Goal: Check status

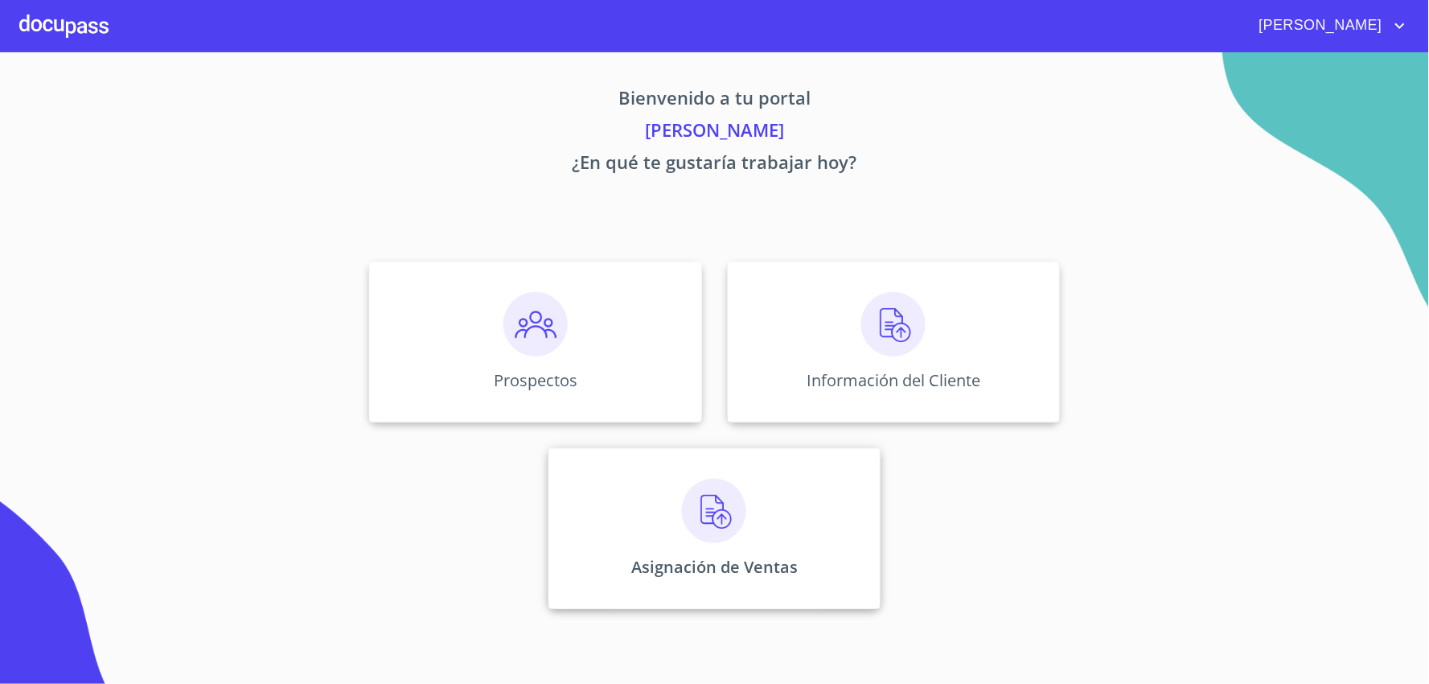
click at [710, 520] on img at bounding box center [714, 511] width 64 height 64
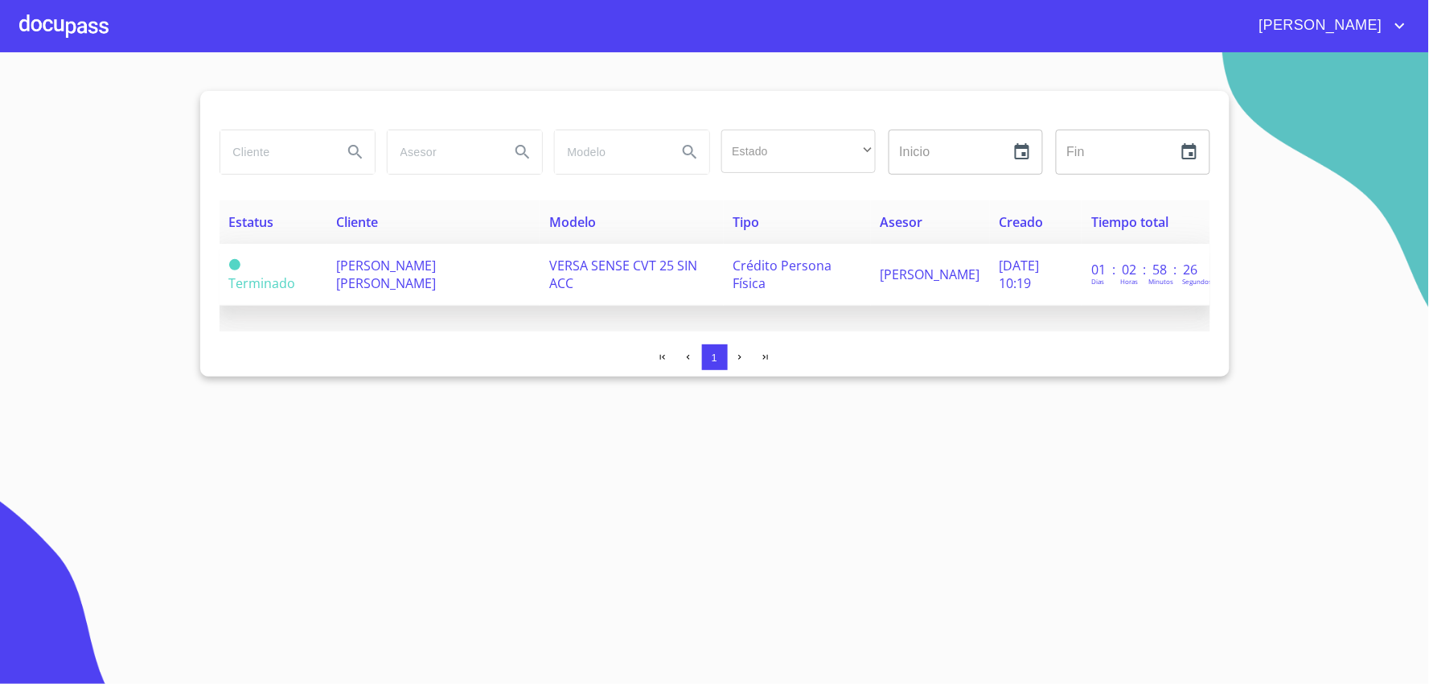
click at [251, 277] on span "Terminado" at bounding box center [262, 283] width 67 height 18
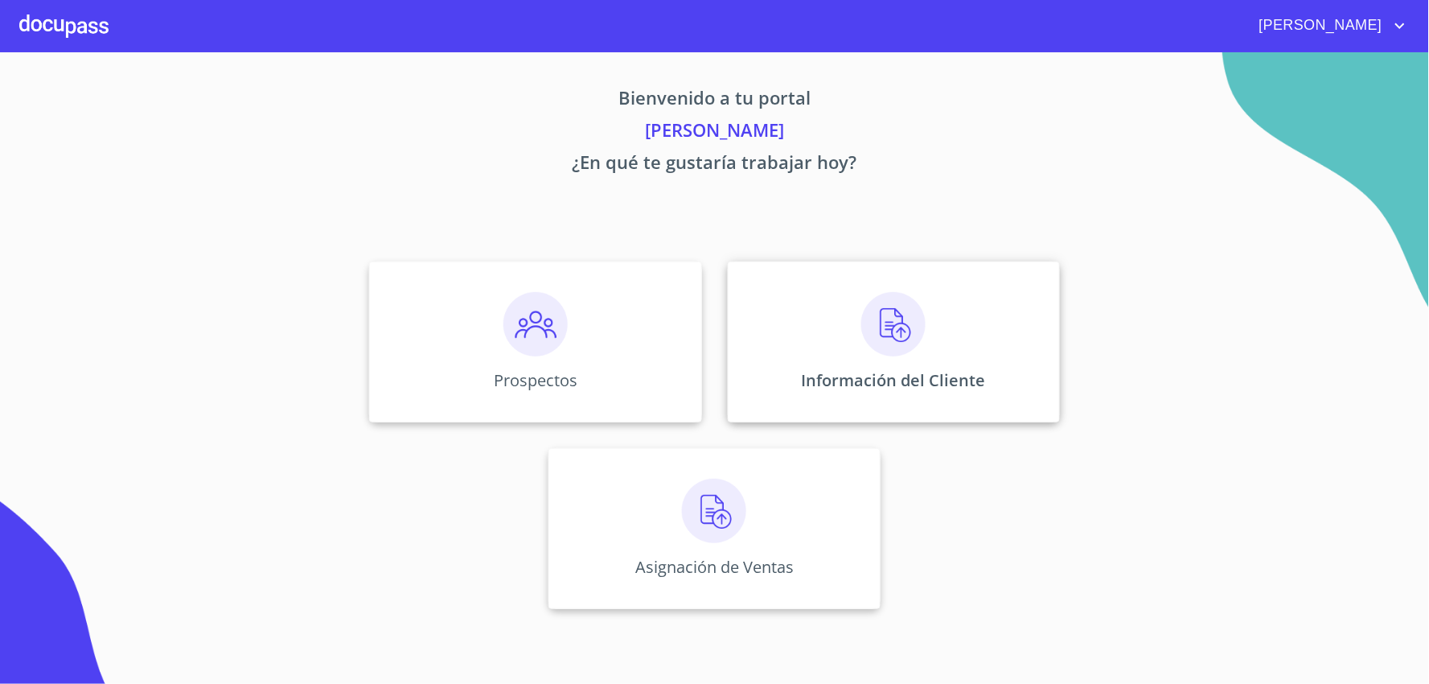
click at [907, 360] on div "Información del Cliente" at bounding box center [894, 341] width 332 height 161
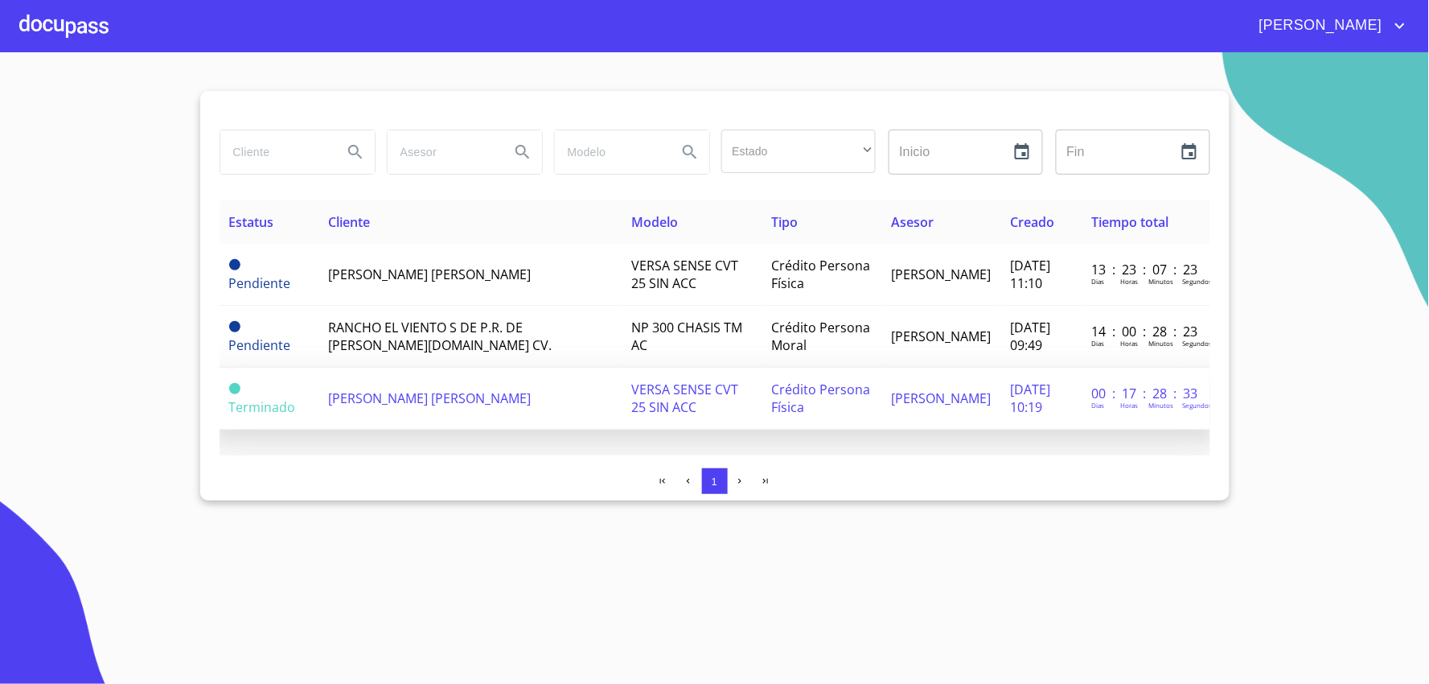
click at [384, 398] on span "[PERSON_NAME] [PERSON_NAME]" at bounding box center [429, 398] width 203 height 18
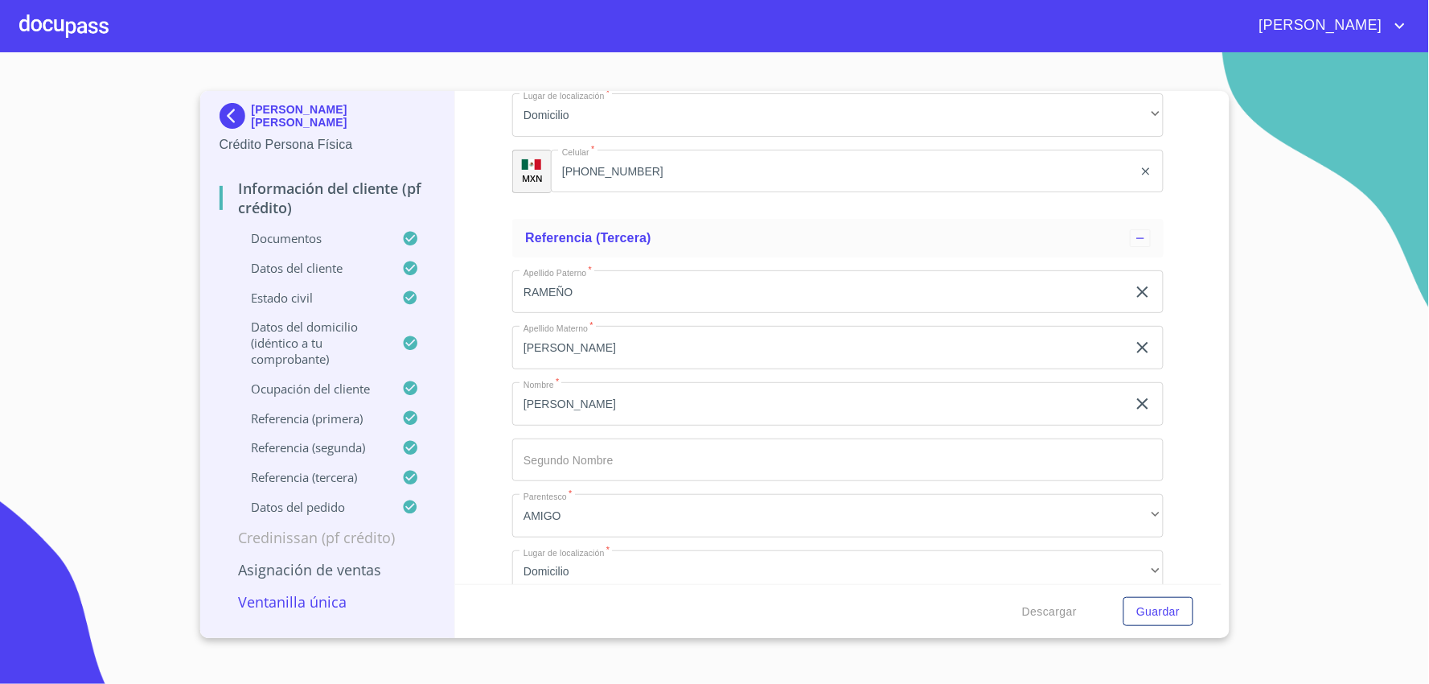
scroll to position [8904, 0]
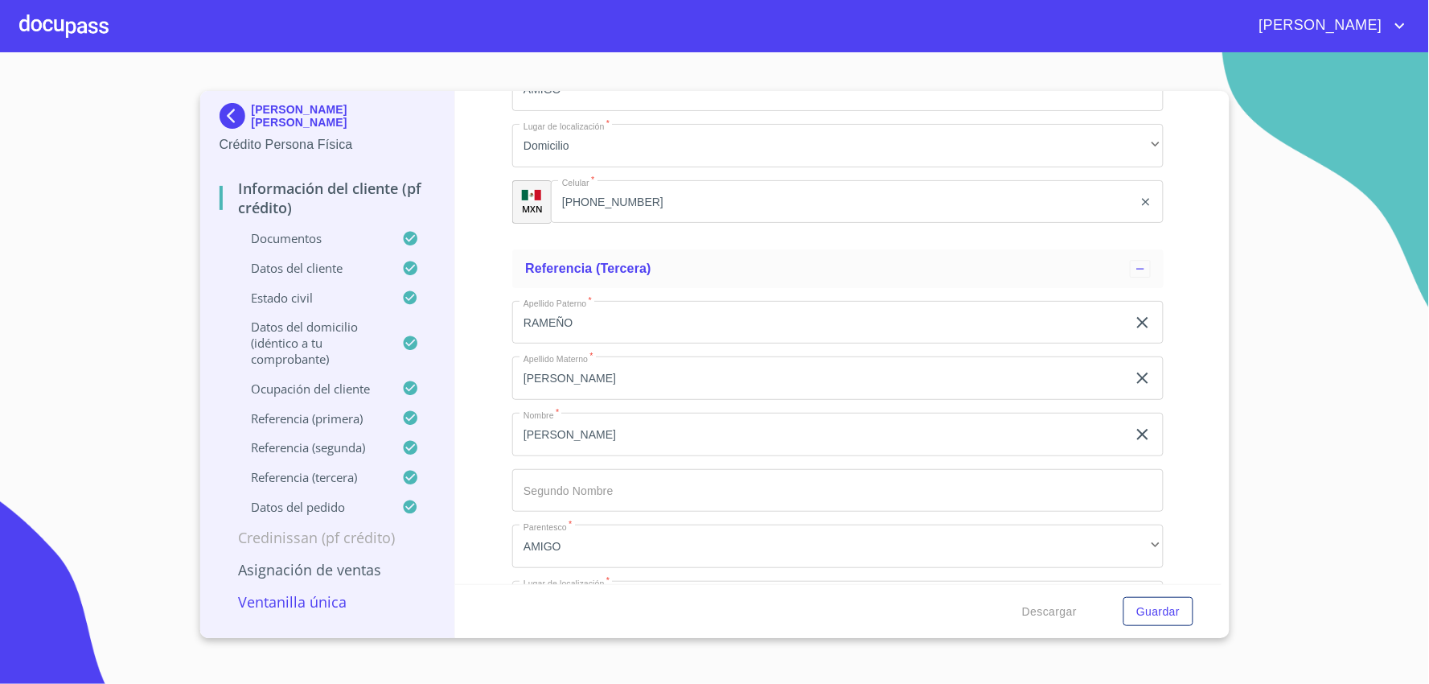
click at [339, 598] on p "Ventanilla única" at bounding box center [328, 601] width 216 height 19
click at [263, 603] on p "Ventanilla única" at bounding box center [328, 601] width 216 height 19
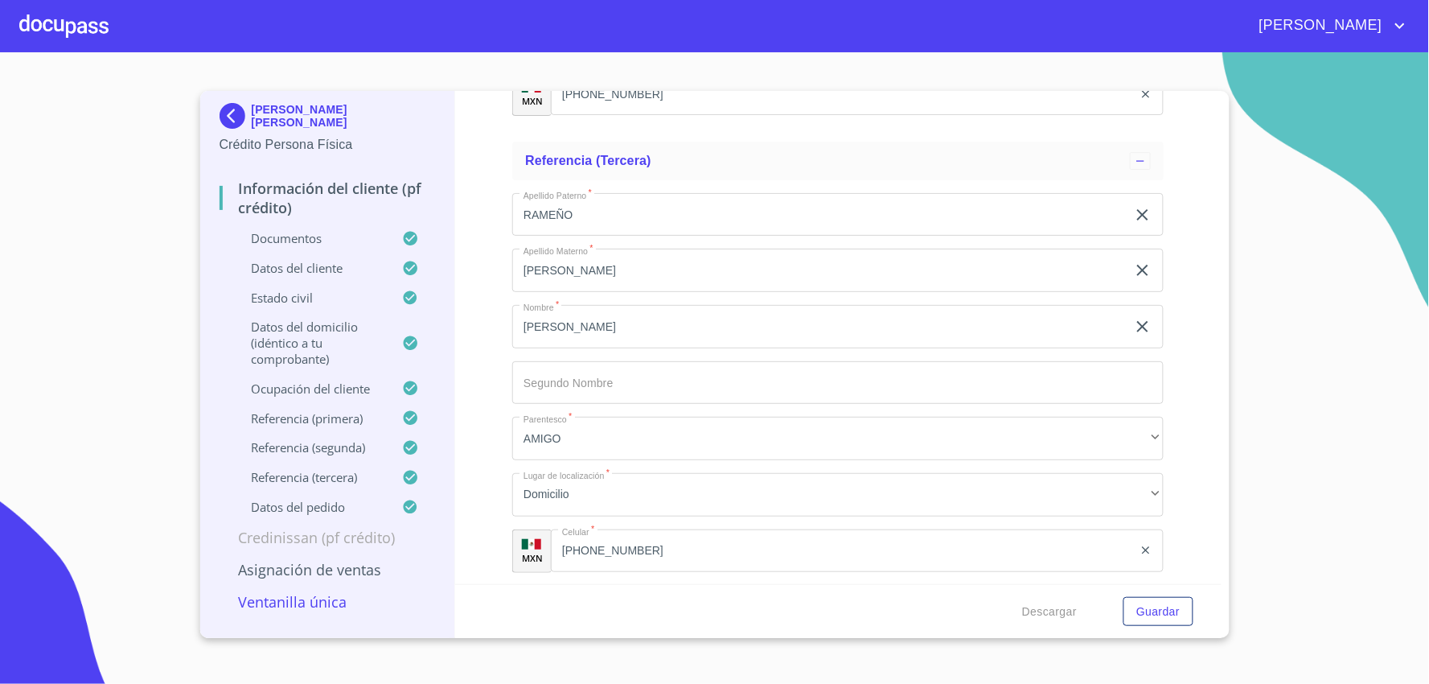
scroll to position [9350, 0]
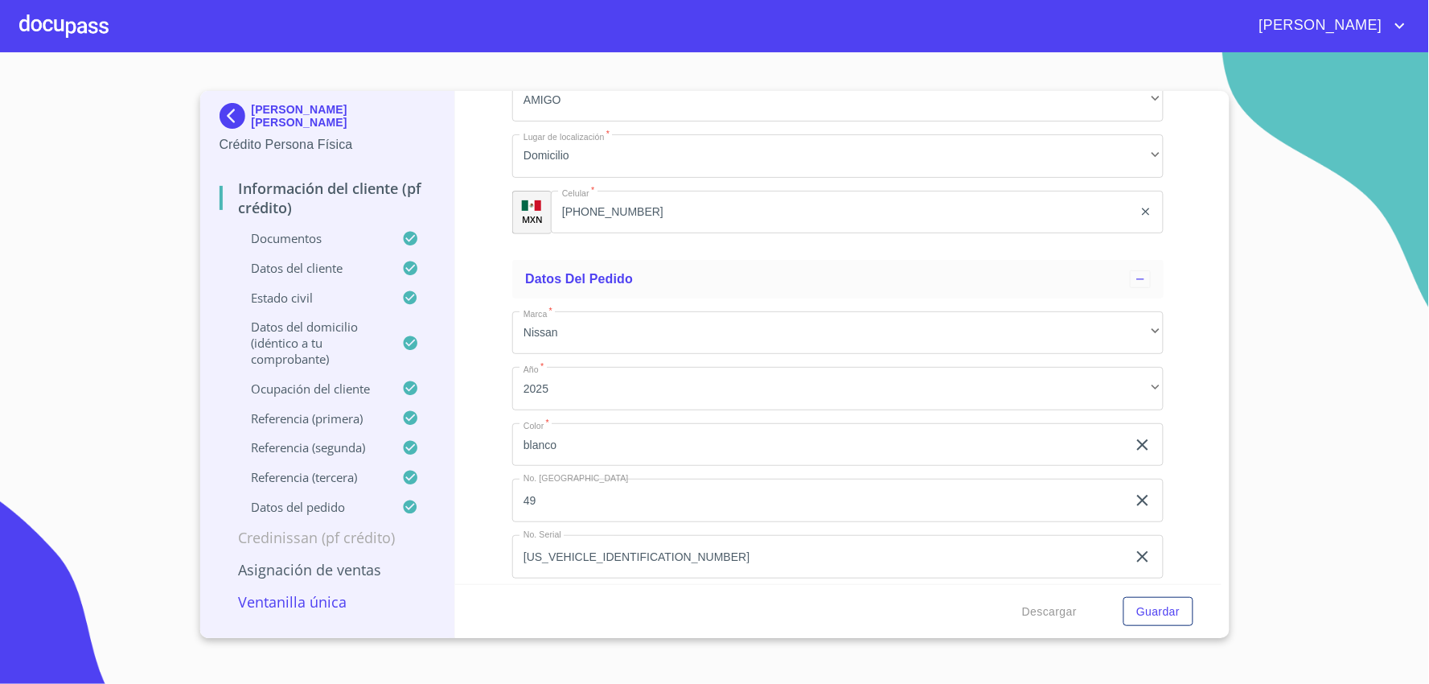
click at [277, 606] on p "Ventanilla única" at bounding box center [328, 601] width 216 height 19
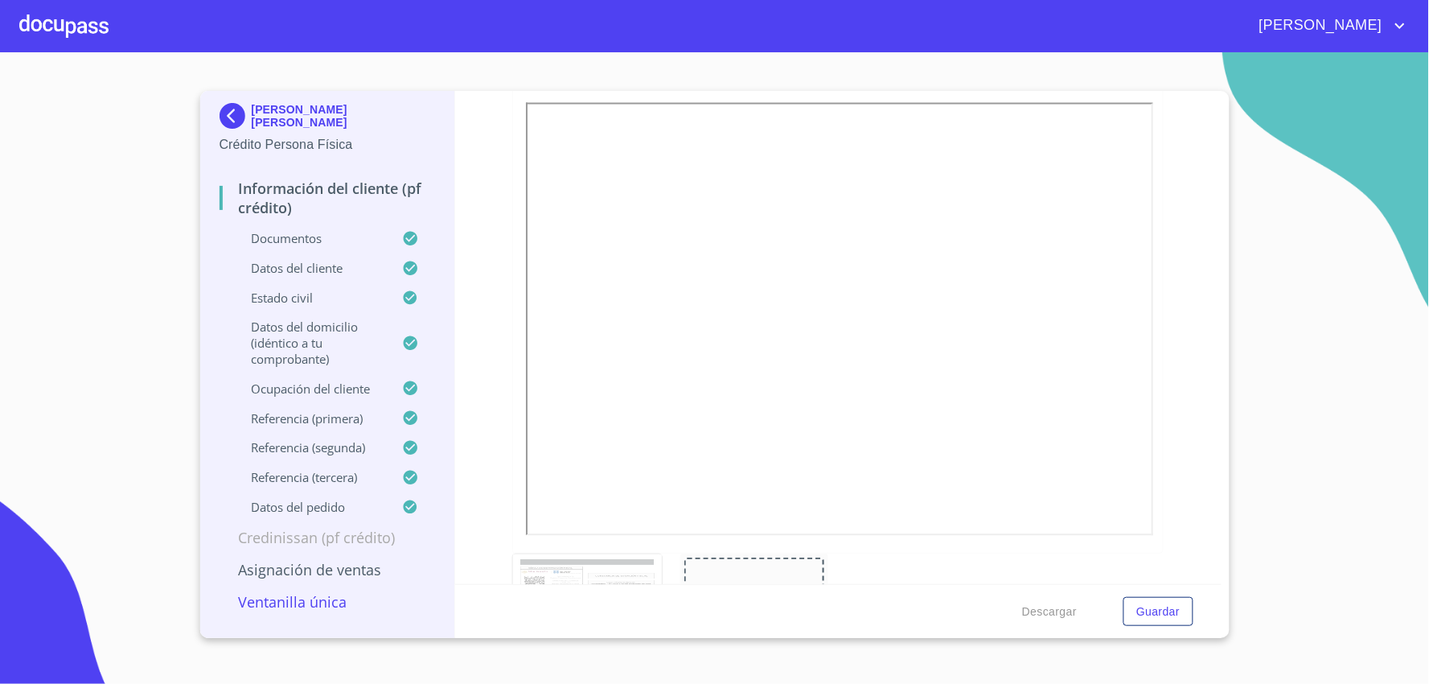
scroll to position [4614, 0]
